Goal: Task Accomplishment & Management: Manage account settings

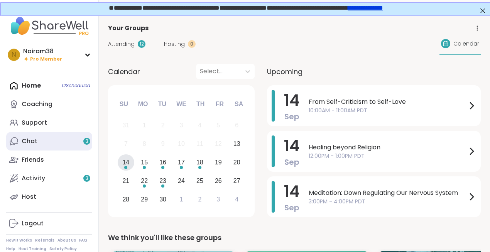
click at [31, 144] on div "Chat 3" at bounding box center [30, 141] width 16 height 8
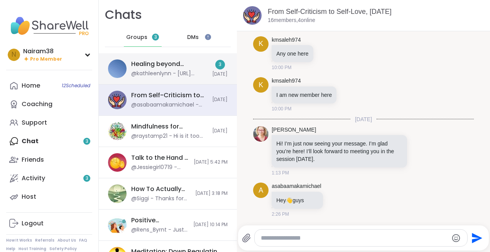
click at [163, 69] on div "Healing beyond Religion, [DATE] @kathleenlynn - [URL][DOMAIN_NAME]" at bounding box center [169, 69] width 76 height 18
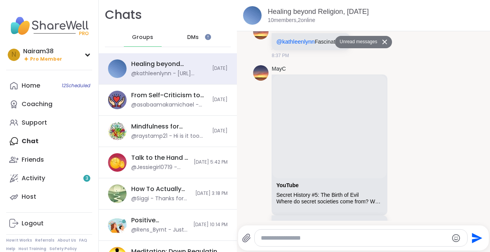
scroll to position [310, 0]
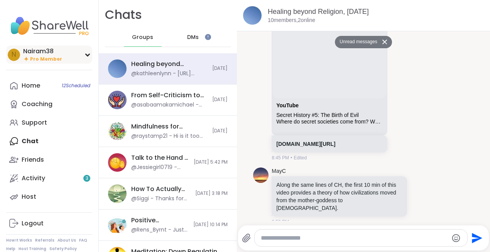
click at [42, 56] on span "Pro Member" at bounding box center [46, 59] width 32 height 7
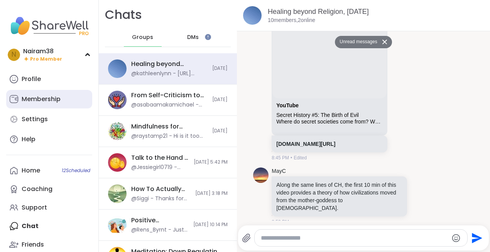
click at [41, 95] on div "Membership" at bounding box center [41, 99] width 39 height 8
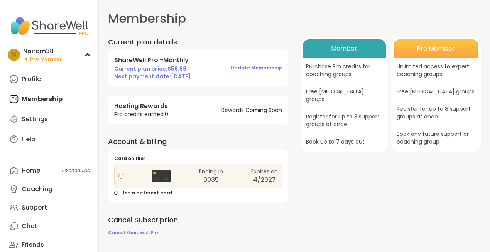
scroll to position [8, 0]
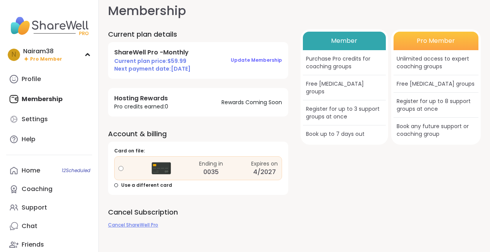
click at [130, 226] on span "Cancel ShareWell Pro" at bounding box center [133, 224] width 50 height 7
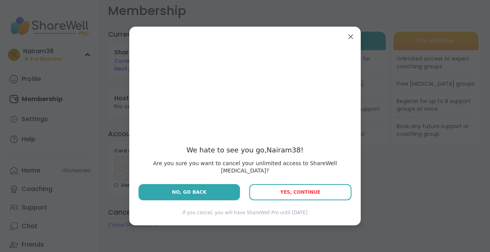
click at [314, 189] on span "Yes, Continue" at bounding box center [300, 191] width 40 height 5
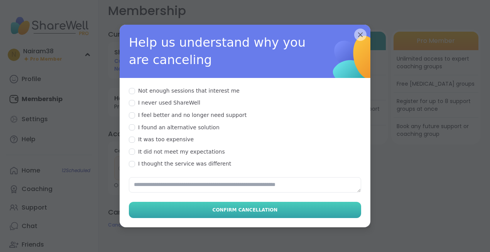
click at [236, 206] on span "Confirm Cancellation" at bounding box center [245, 209] width 65 height 7
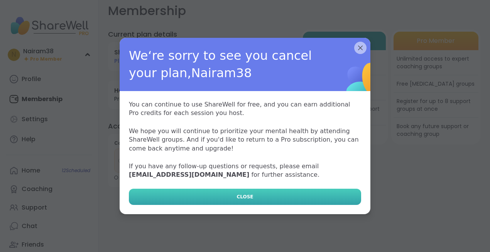
click at [244, 198] on span "CLOSE" at bounding box center [244, 196] width 17 height 7
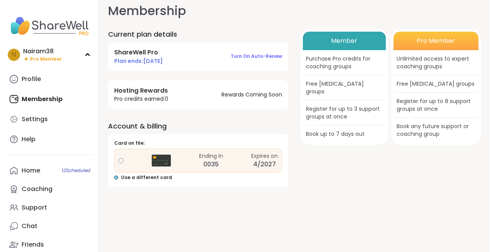
click at [128, 177] on span "Use a different card" at bounding box center [146, 177] width 51 height 7
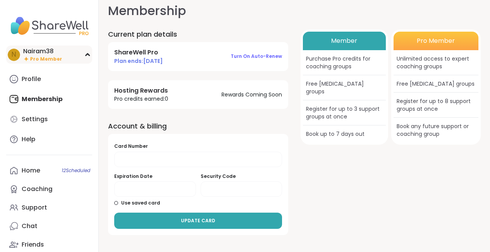
click at [47, 59] on span "Pro Member" at bounding box center [46, 59] width 32 height 7
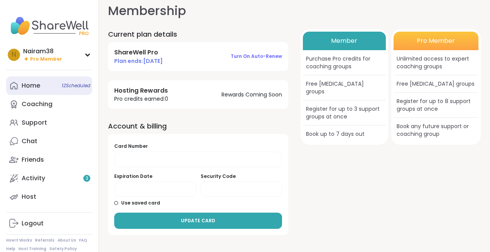
click at [43, 88] on link "Home 12 Scheduled" at bounding box center [49, 85] width 86 height 19
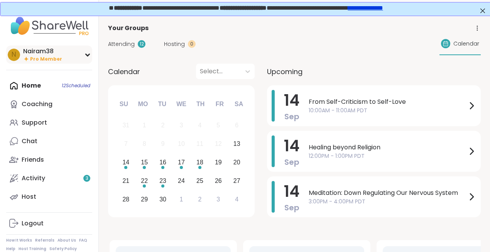
click at [42, 60] on span "Pro Member" at bounding box center [46, 59] width 32 height 7
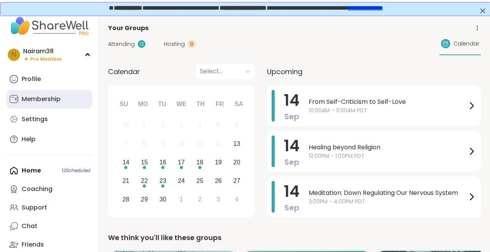
click at [43, 98] on div "Membership" at bounding box center [41, 99] width 39 height 8
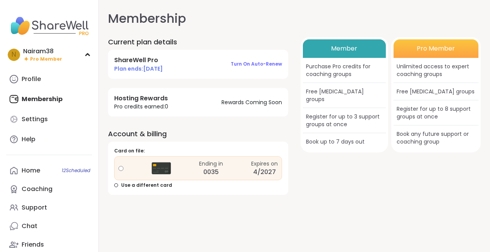
scroll to position [8, 0]
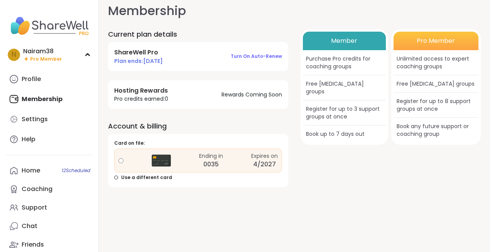
click at [165, 159] on img at bounding box center [161, 160] width 19 height 19
click at [117, 177] on div at bounding box center [116, 178] width 4 height 4
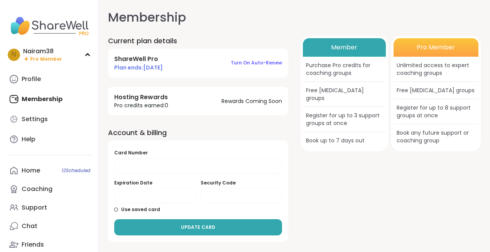
scroll to position [0, 0]
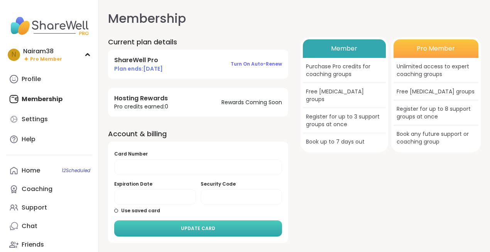
click at [194, 226] on span "UPDATE CARD" at bounding box center [198, 228] width 34 height 7
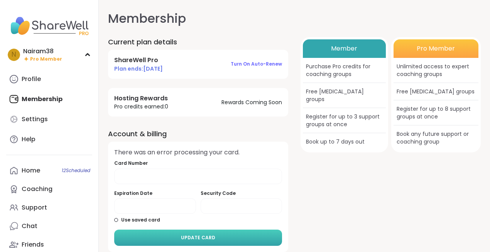
click at [194, 226] on div "There was an error processing your card. Card Number Expiration Date Security C…" at bounding box center [198, 197] width 180 height 110
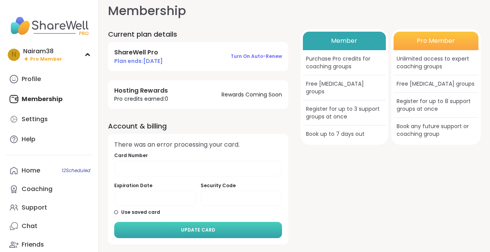
click at [39, 97] on div "Profile Membership Settings Help" at bounding box center [49, 109] width 86 height 79
click at [31, 118] on div "Settings" at bounding box center [35, 119] width 26 height 8
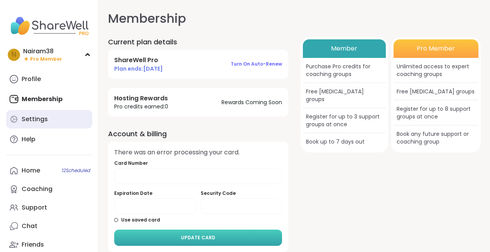
select select "**"
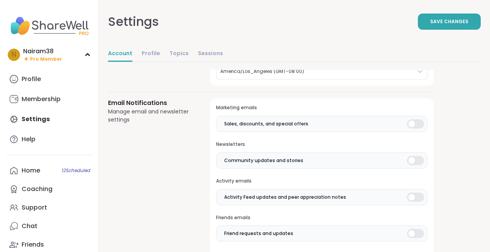
scroll to position [109, 0]
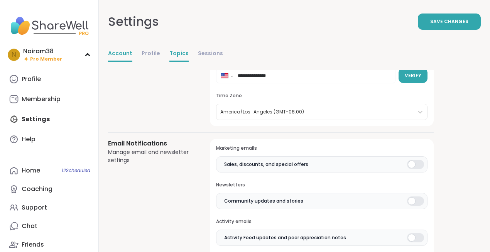
click at [174, 52] on link "Topics" at bounding box center [178, 53] width 19 height 15
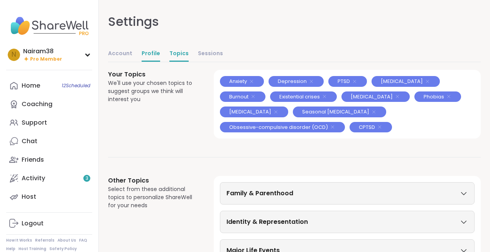
click at [151, 53] on link "Profile" at bounding box center [151, 53] width 19 height 15
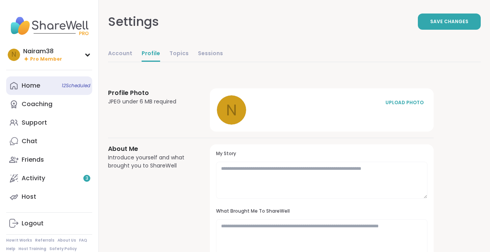
click at [38, 86] on div "Home 12 Scheduled" at bounding box center [31, 85] width 19 height 8
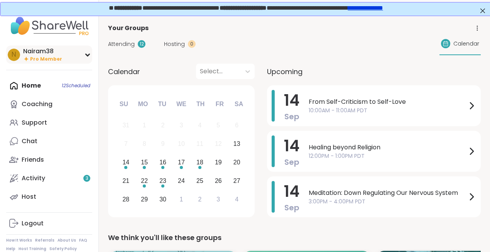
click at [56, 57] on span "Pro Member" at bounding box center [46, 59] width 32 height 7
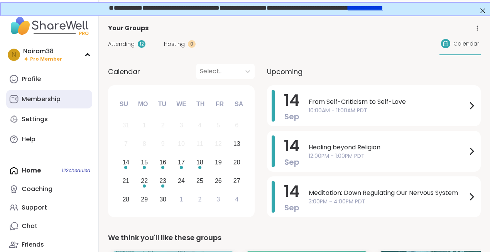
click at [58, 101] on div "Membership" at bounding box center [41, 99] width 39 height 8
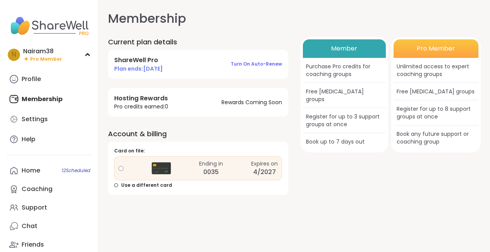
scroll to position [8, 0]
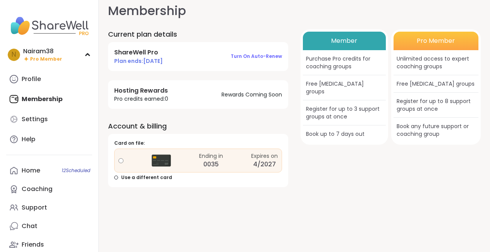
click at [268, 162] on div "4/2027" at bounding box center [264, 164] width 23 height 9
click at [247, 155] on div "Ending in 0035 Expires on 4/2027" at bounding box center [198, 161] width 168 height 24
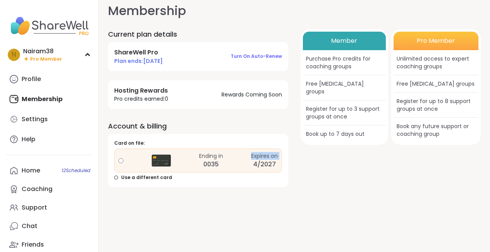
click at [248, 155] on div "Ending in 0035 Expires on 4/2027" at bounding box center [198, 161] width 168 height 24
click at [216, 158] on div "Ending in" at bounding box center [211, 156] width 24 height 8
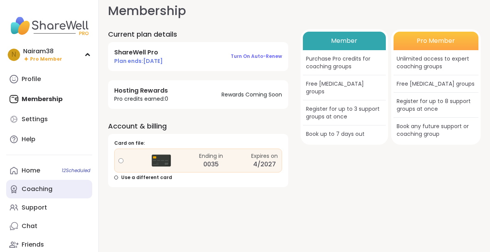
click at [28, 189] on div "Coaching" at bounding box center [37, 189] width 31 height 8
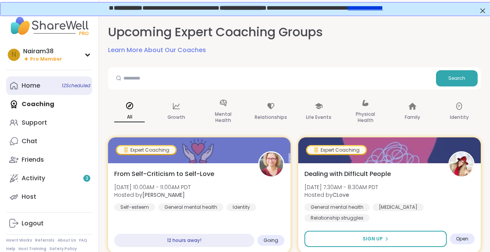
click at [57, 84] on link "Home 12 Scheduled" at bounding box center [49, 85] width 86 height 19
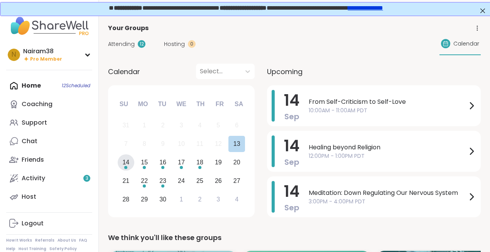
click at [122, 163] on div "14" at bounding box center [125, 162] width 7 height 10
click at [336, 110] on span "10:00AM - 11:00AM PDT" at bounding box center [388, 110] width 158 height 8
